Goal: Navigation & Orientation: Find specific page/section

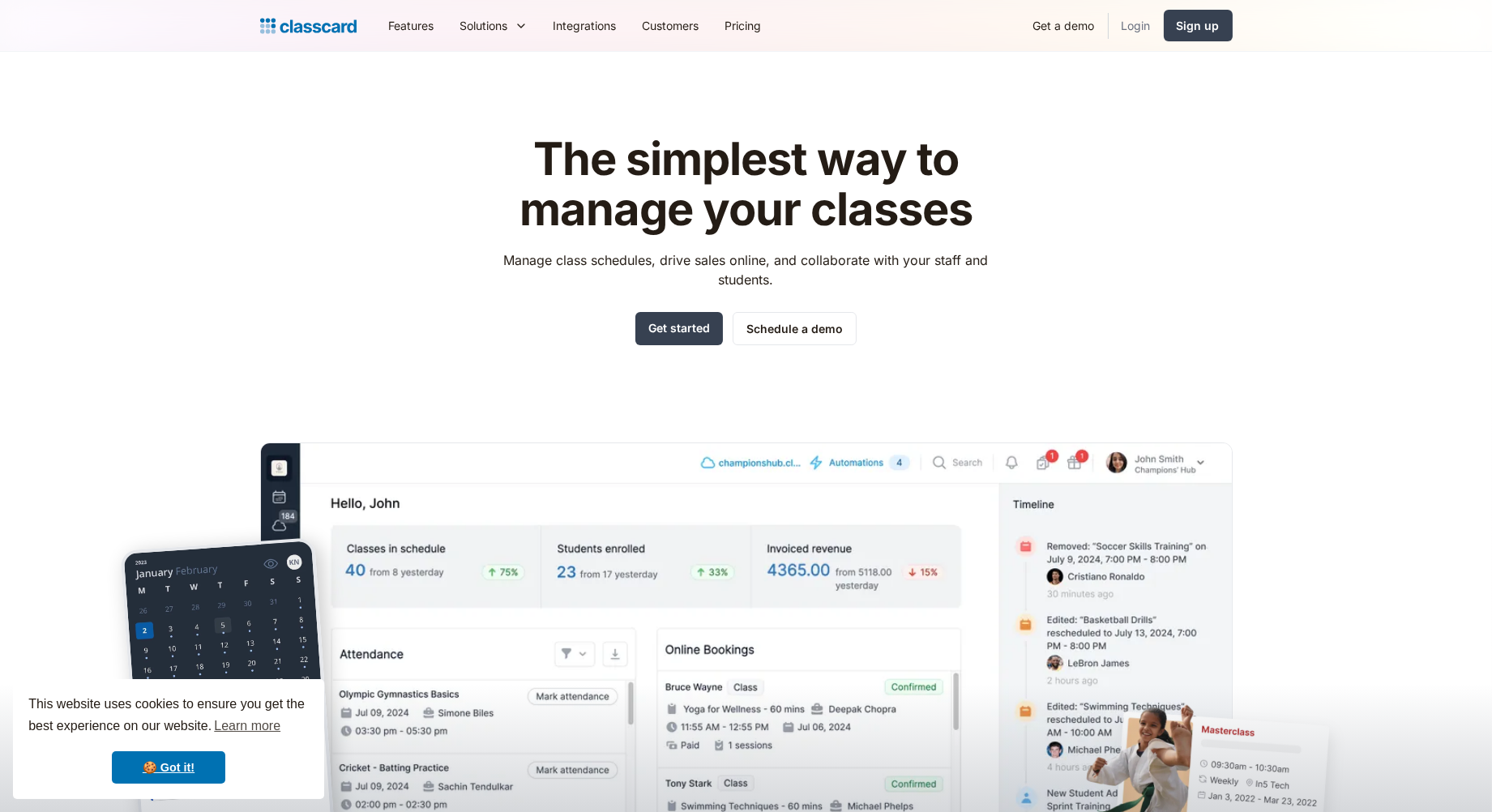
click at [1134, 21] on link "Login" at bounding box center [1135, 25] width 55 height 36
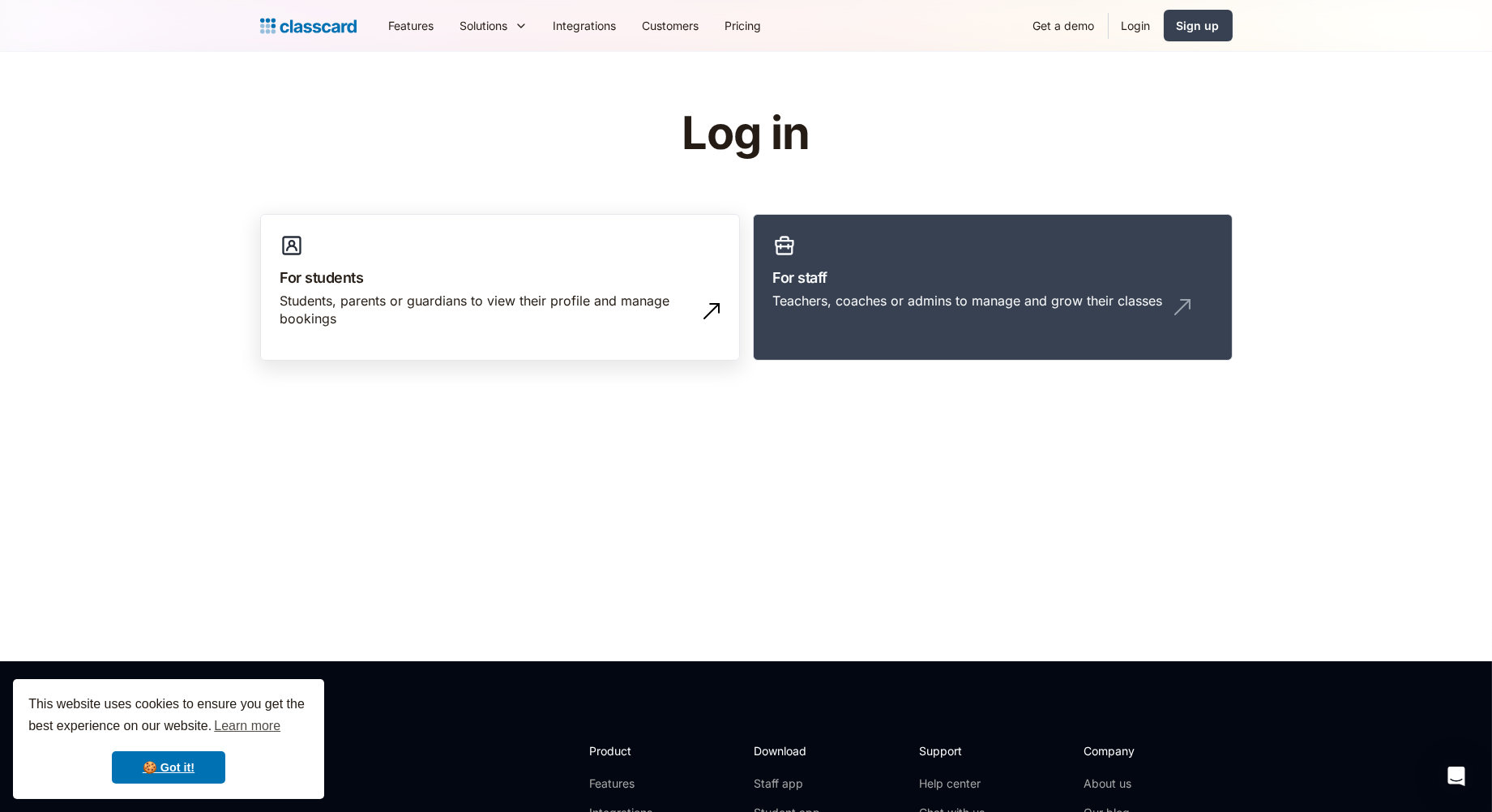
click at [671, 299] on div "Students, parents or guardians to view their profile and manage bookings" at bounding box center [483, 310] width 406 height 36
click at [879, 310] on div "Teachers, coaches or admins to manage and grow their classes" at bounding box center [993, 307] width 439 height 31
click at [1131, 33] on link "Login" at bounding box center [1135, 25] width 55 height 36
click at [185, 769] on link "🍪 Got it!" at bounding box center [168, 767] width 114 height 33
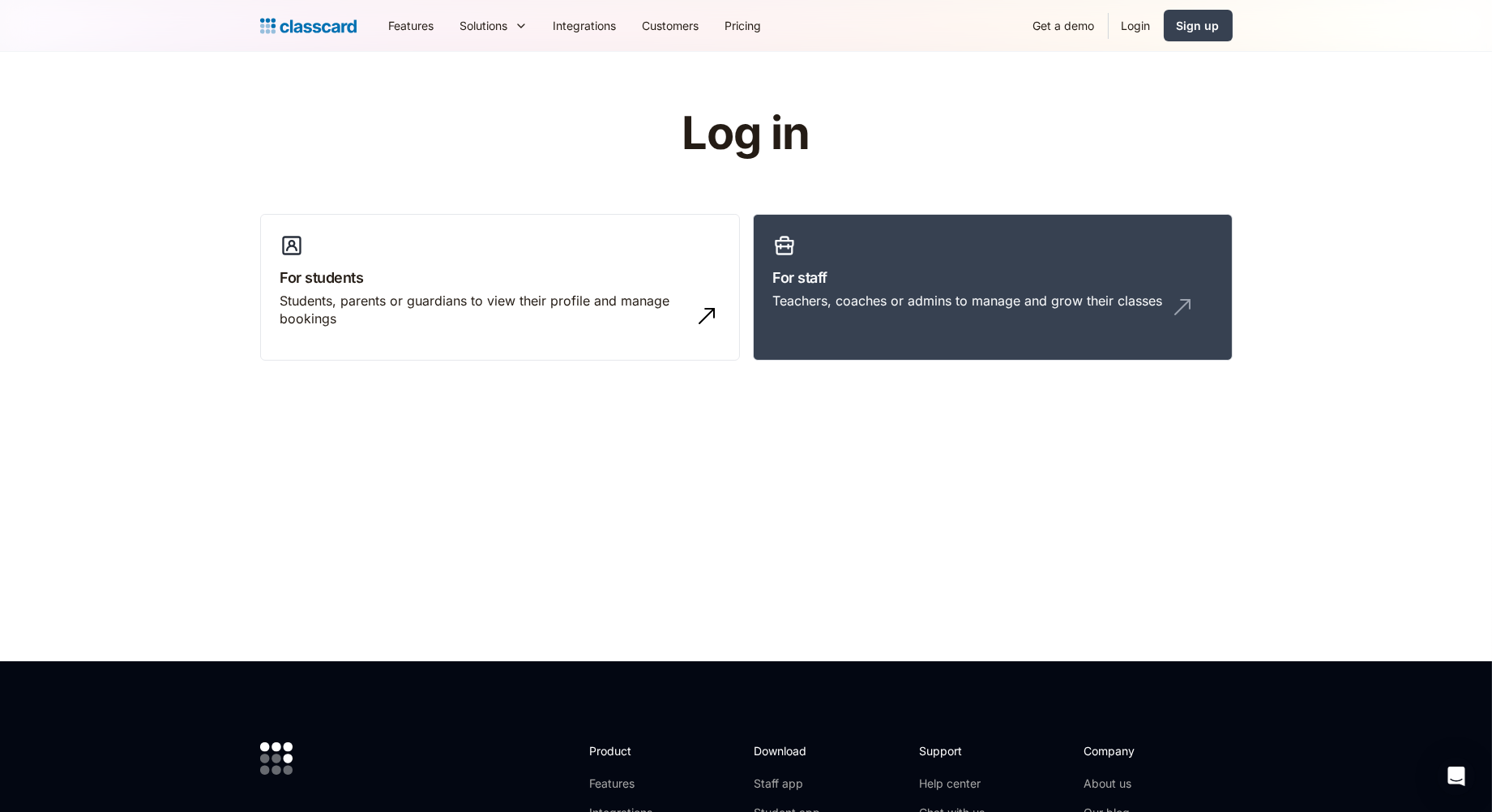
click at [1152, 9] on link "Login" at bounding box center [1135, 25] width 55 height 36
click at [1100, 273] on h3 "For staff" at bounding box center [993, 278] width 439 height 22
